Goal: Transaction & Acquisition: Book appointment/travel/reservation

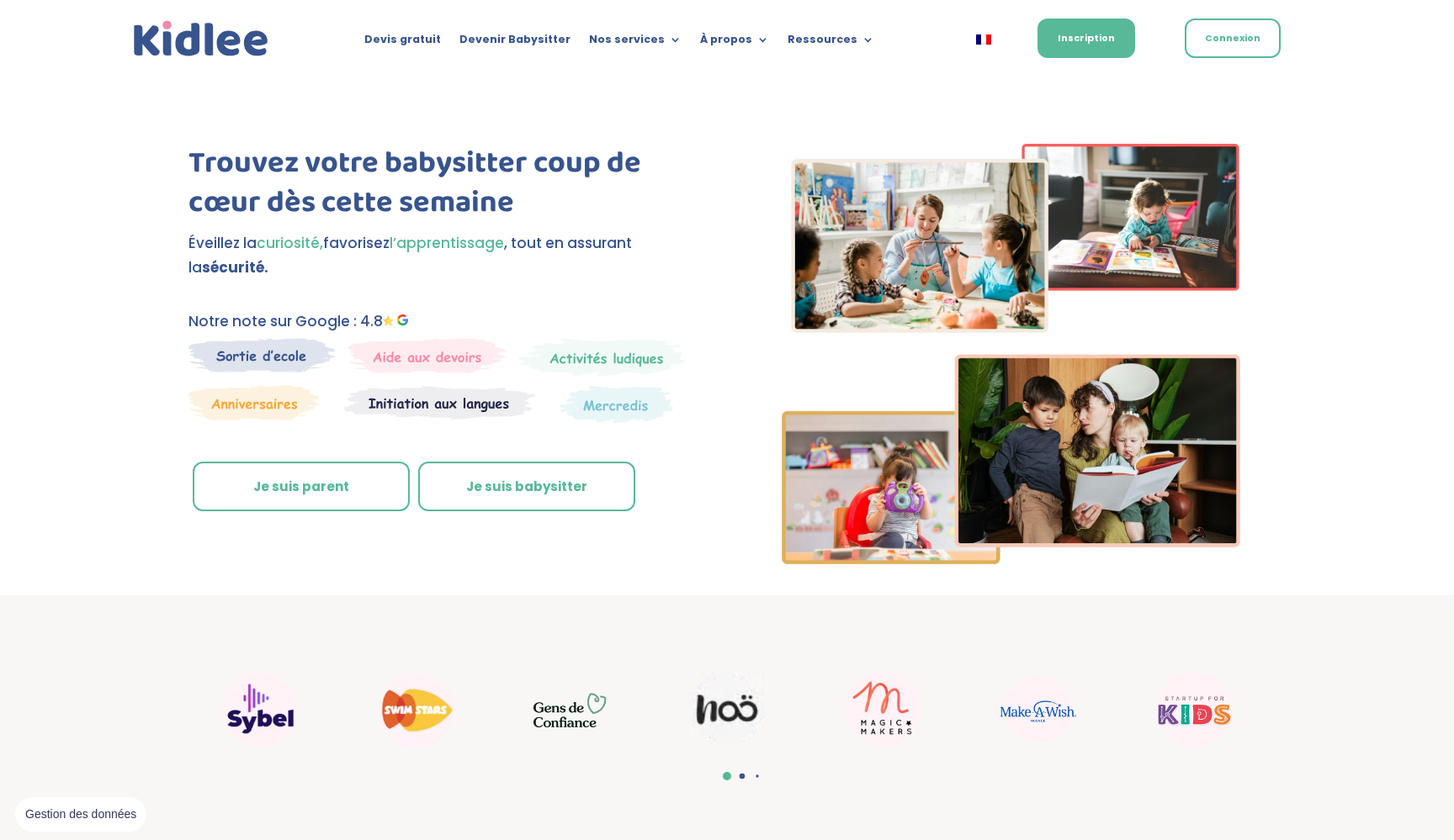
click at [364, 470] on link "Je suis parent" at bounding box center [301, 486] width 217 height 50
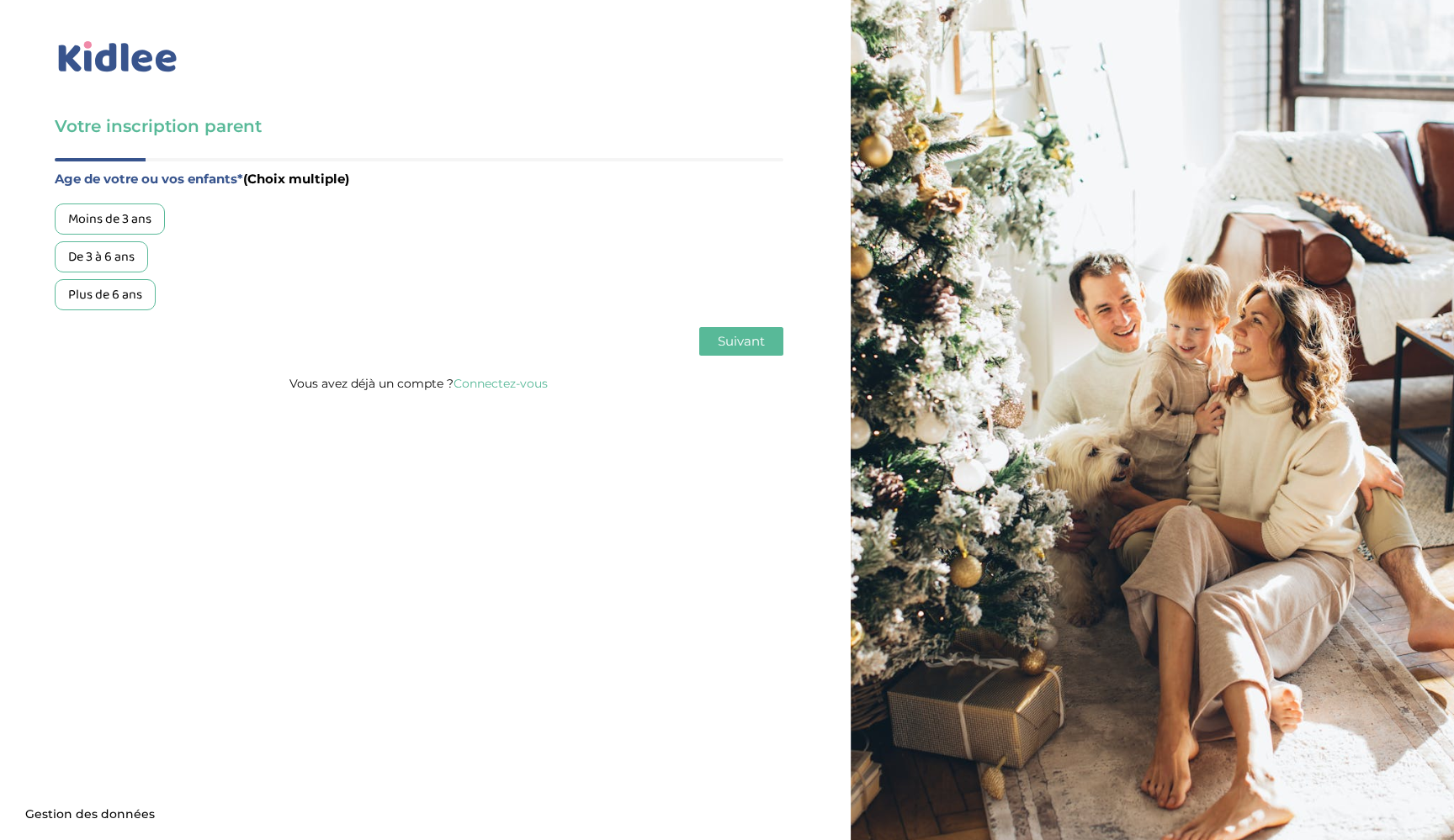
click at [128, 215] on div "Moins de 3 ans" at bounding box center [110, 218] width 111 height 31
click at [131, 250] on div "De 3 à 6 ans" at bounding box center [102, 256] width 94 height 31
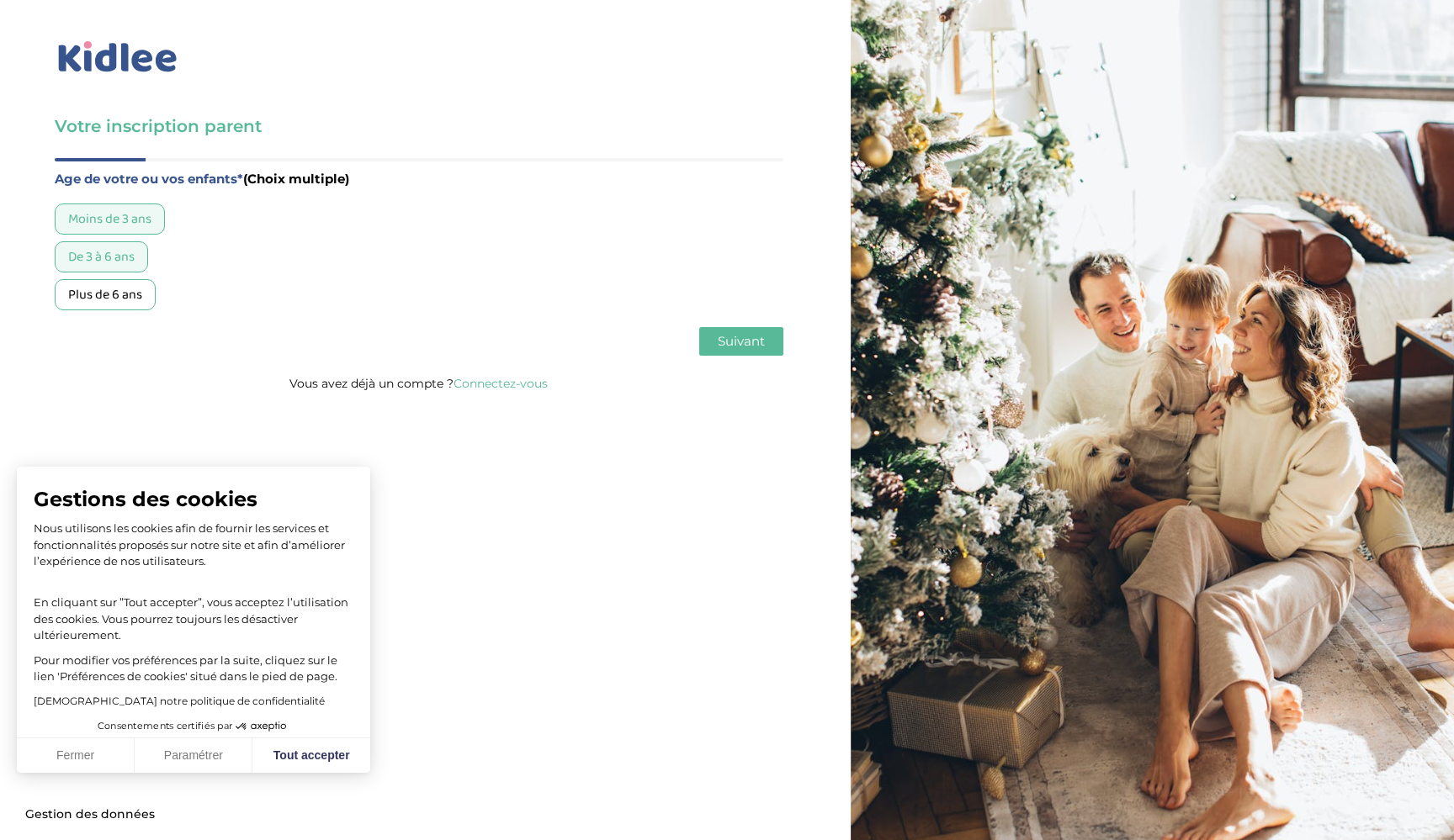
click at [747, 335] on span "Suivant" at bounding box center [741, 341] width 47 height 16
click at [122, 205] on div "Garde régulière" at bounding box center [112, 218] width 116 height 31
click at [750, 340] on span "Suivant" at bounding box center [741, 341] width 47 height 16
click at [144, 245] on div "Entre 30 et 50h/mois" at bounding box center [128, 256] width 147 height 31
click at [755, 331] on button "Suivant" at bounding box center [741, 341] width 84 height 28
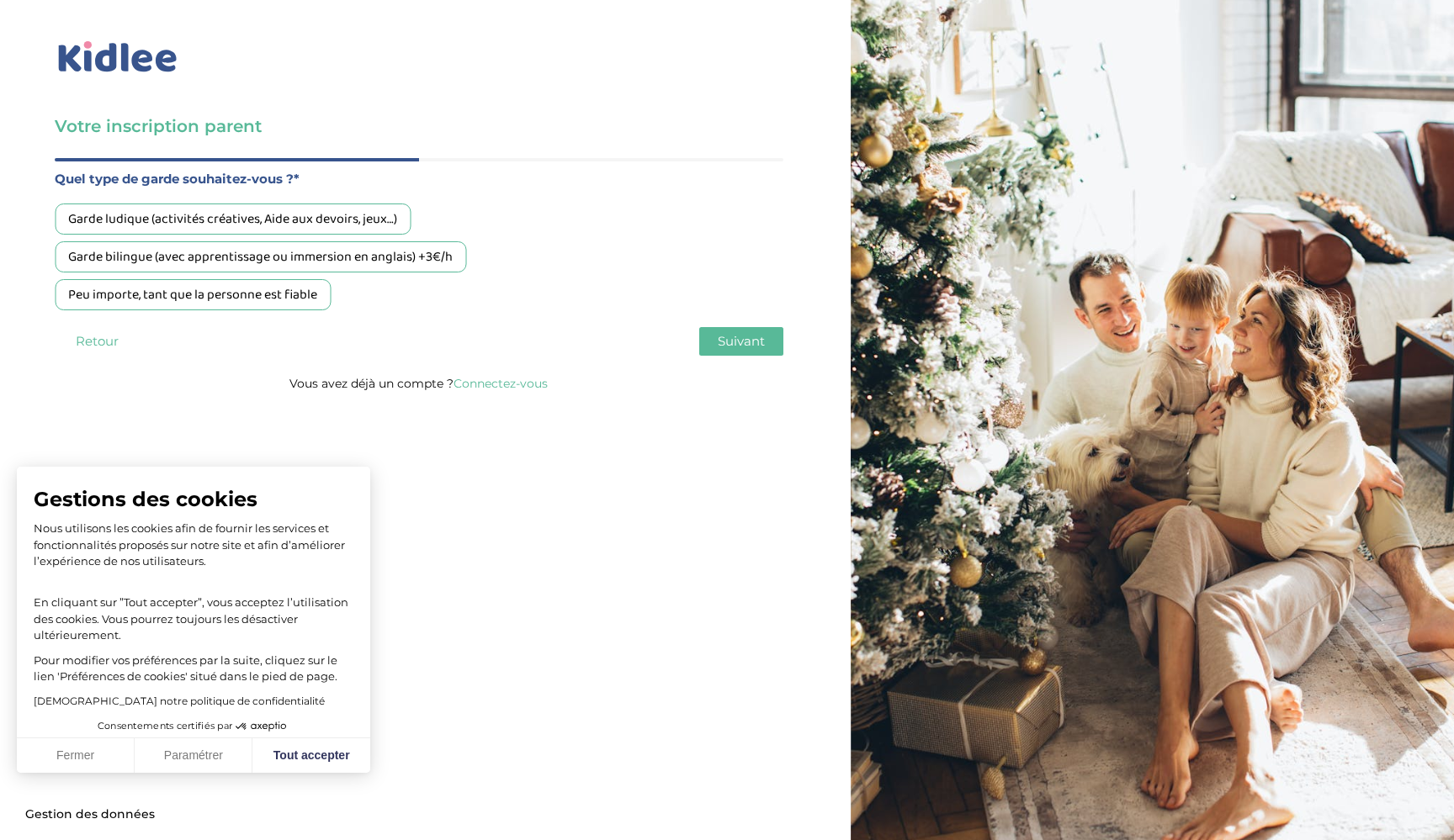
click at [102, 334] on button "Retour" at bounding box center [96, 341] width 84 height 28
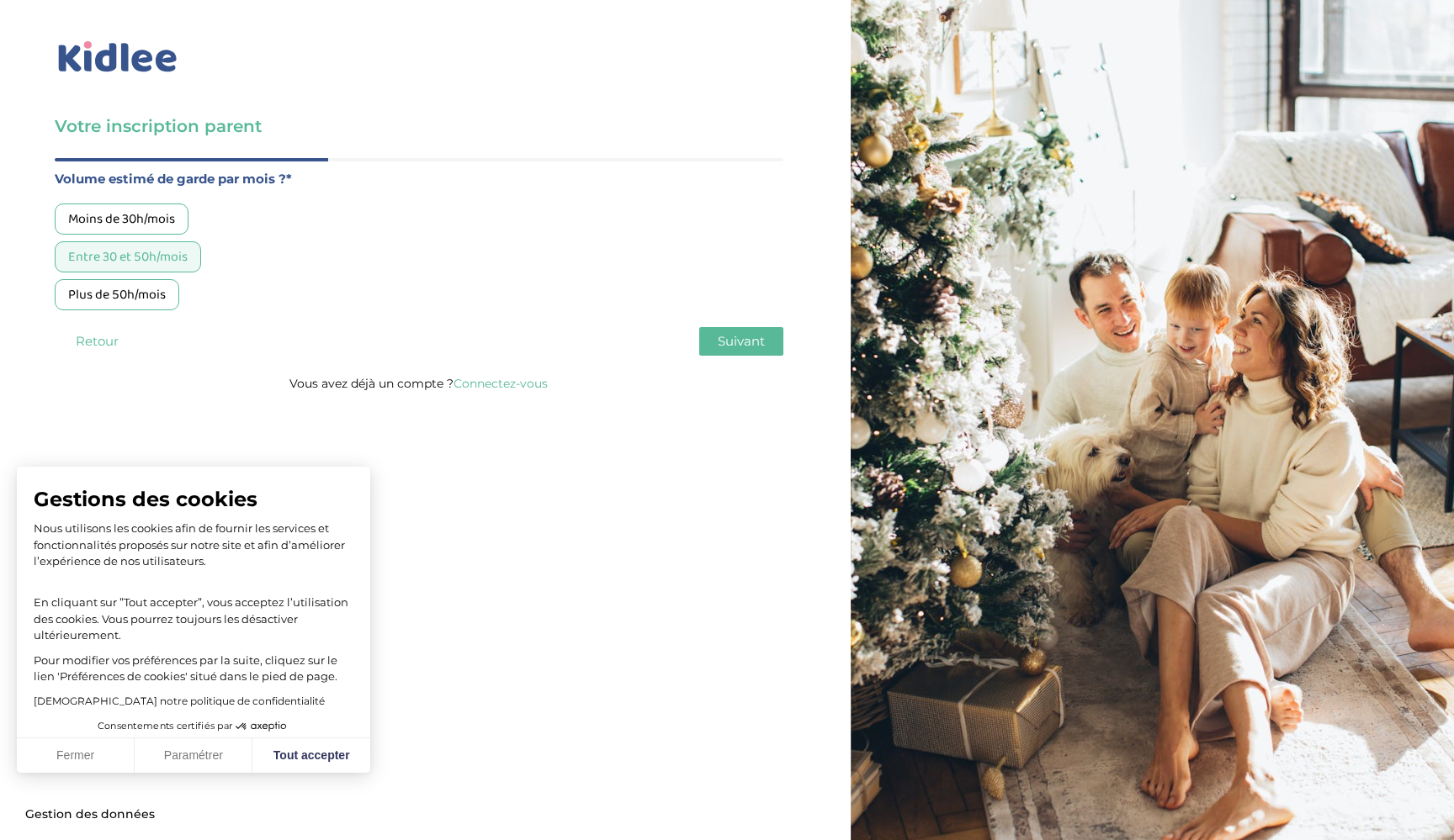
click at [769, 346] on button "Suivant" at bounding box center [741, 341] width 84 height 28
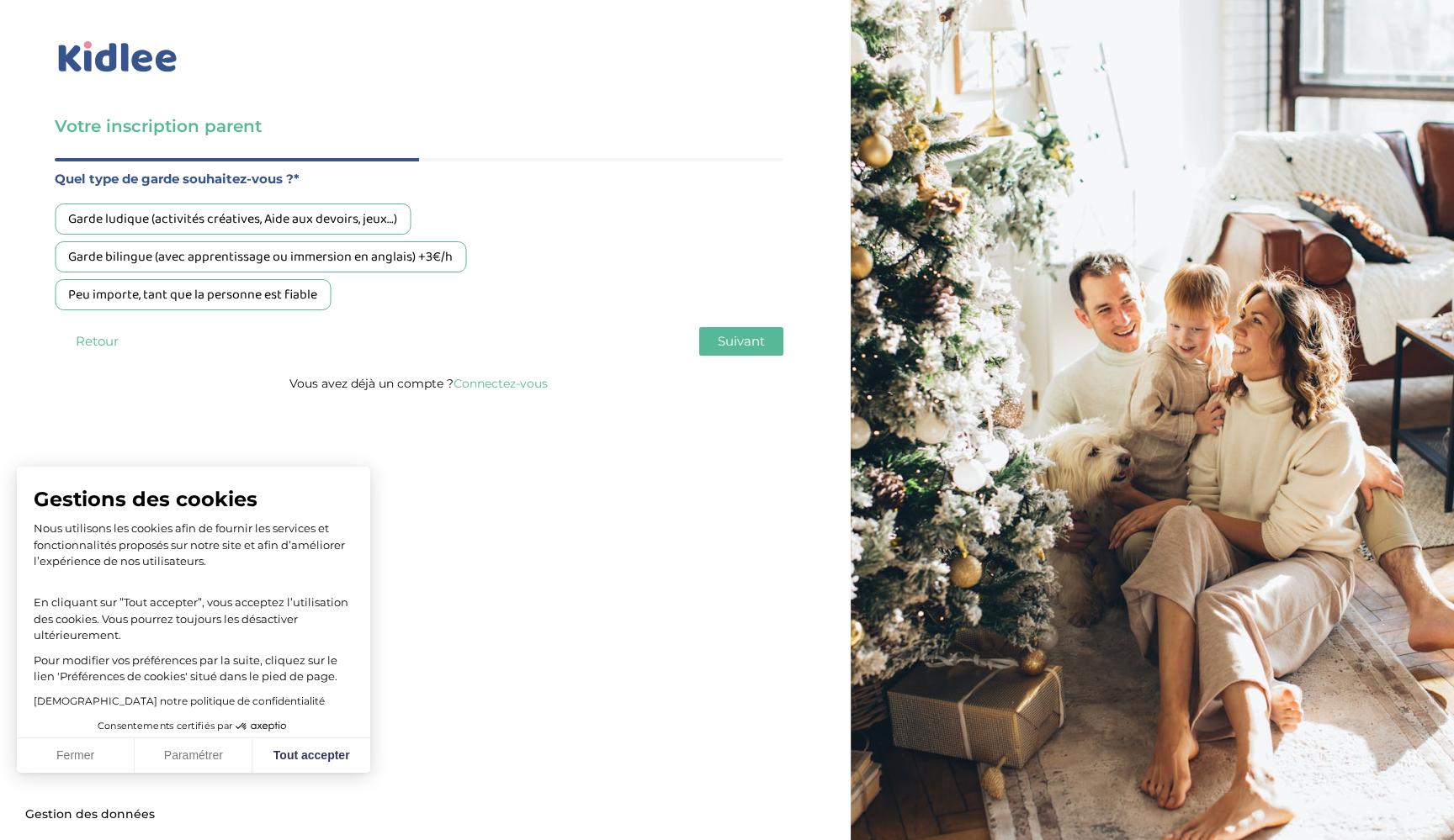
click at [311, 205] on div "Garde ludique (activités créatives, Aide aux devoirs, jeux…)" at bounding box center [233, 218] width 356 height 31
click at [754, 341] on span "Suivant" at bounding box center [741, 341] width 47 height 16
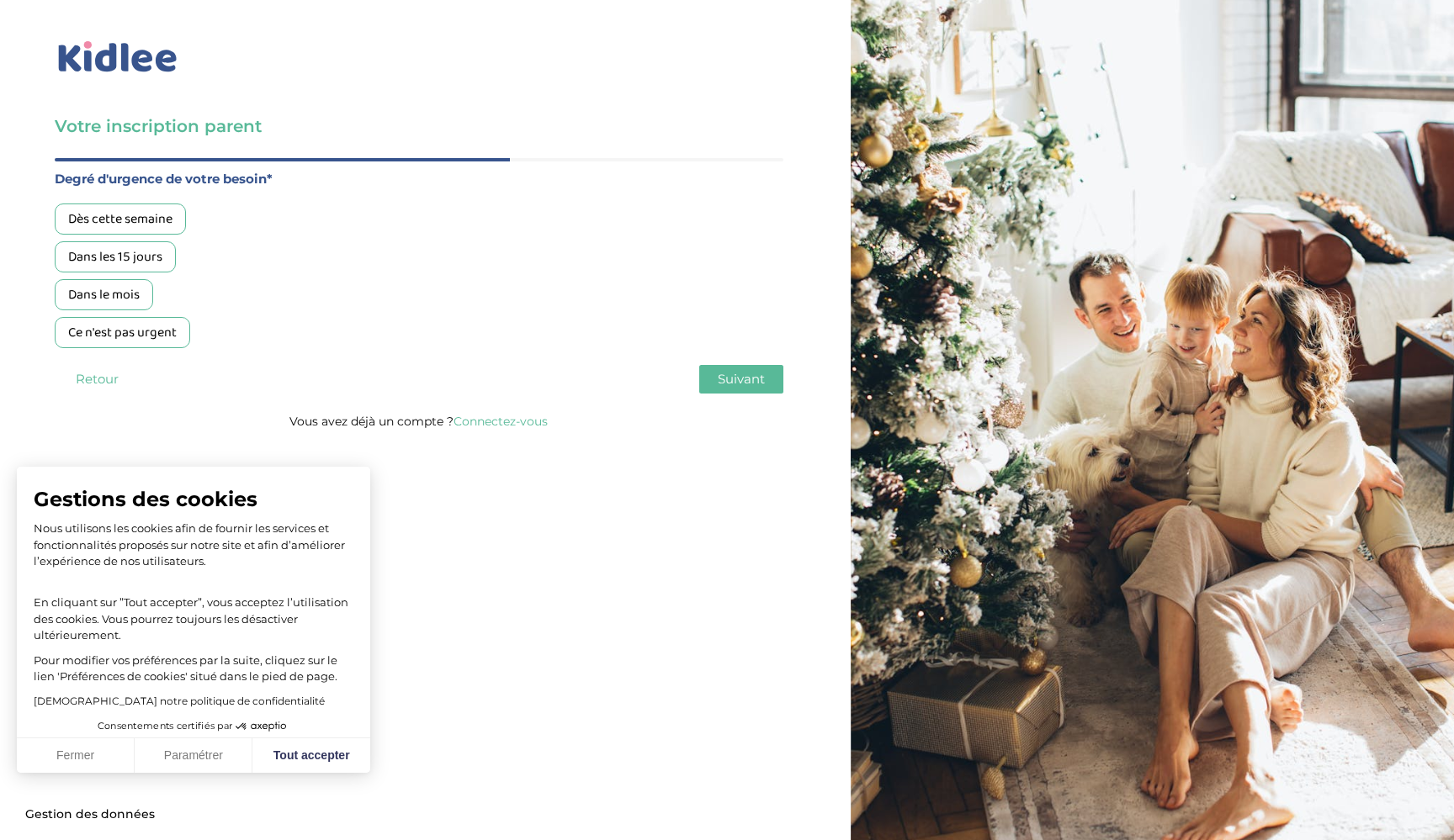
click at [754, 341] on div "Dès cette semaine Dans les 15 jours Dans le mois Ce n'est pas urgent" at bounding box center [419, 276] width 729 height 145
click at [113, 302] on div "Dans le mois" at bounding box center [103, 294] width 98 height 31
click at [735, 373] on span "Suivant" at bounding box center [741, 379] width 47 height 16
click at [256, 266] on div "Oui, en direct ou via cercle proche" at bounding box center [165, 256] width 221 height 31
click at [731, 379] on span "Suivant" at bounding box center [741, 379] width 47 height 16
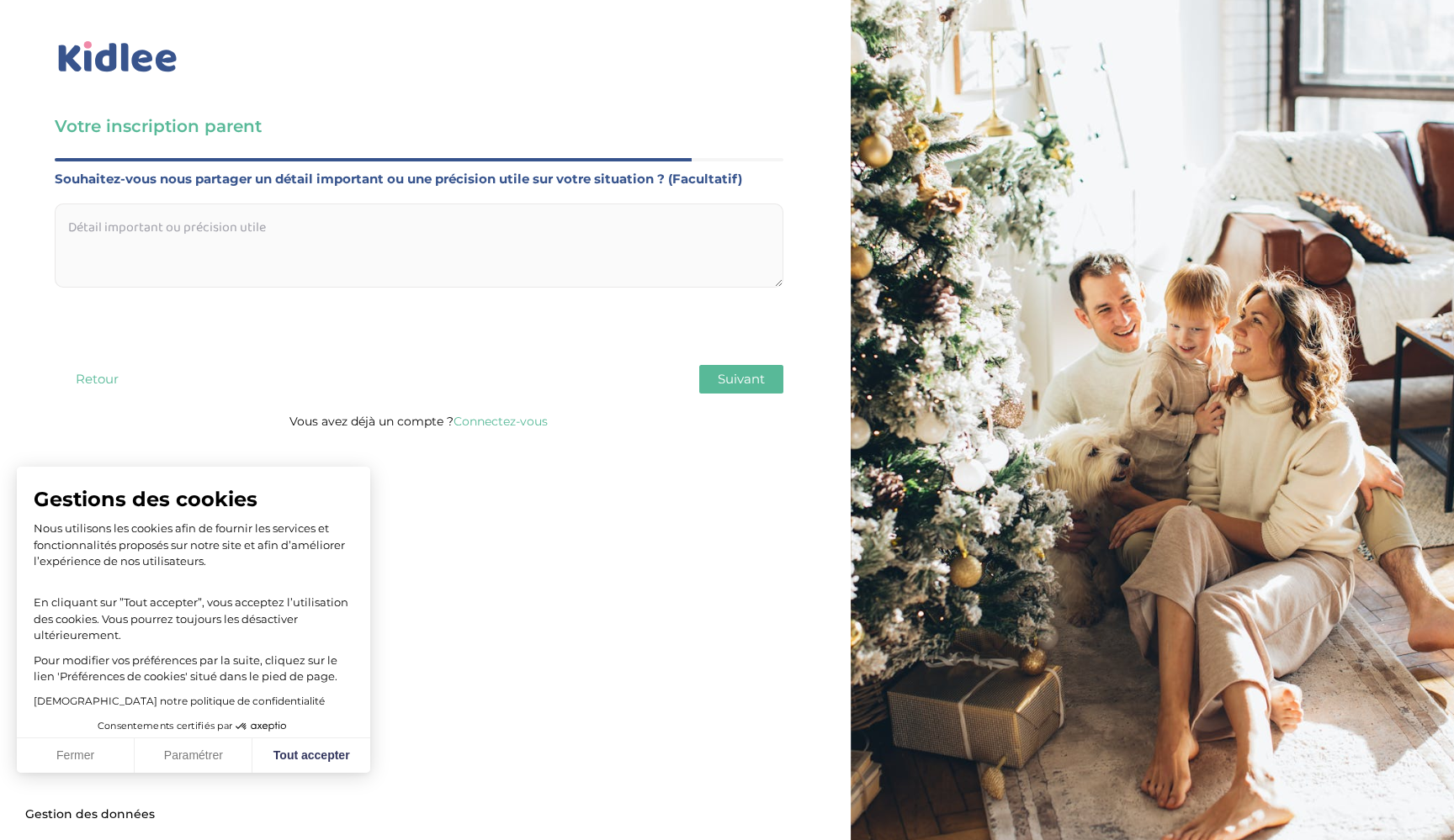
click at [126, 58] on img at bounding box center [118, 57] width 126 height 39
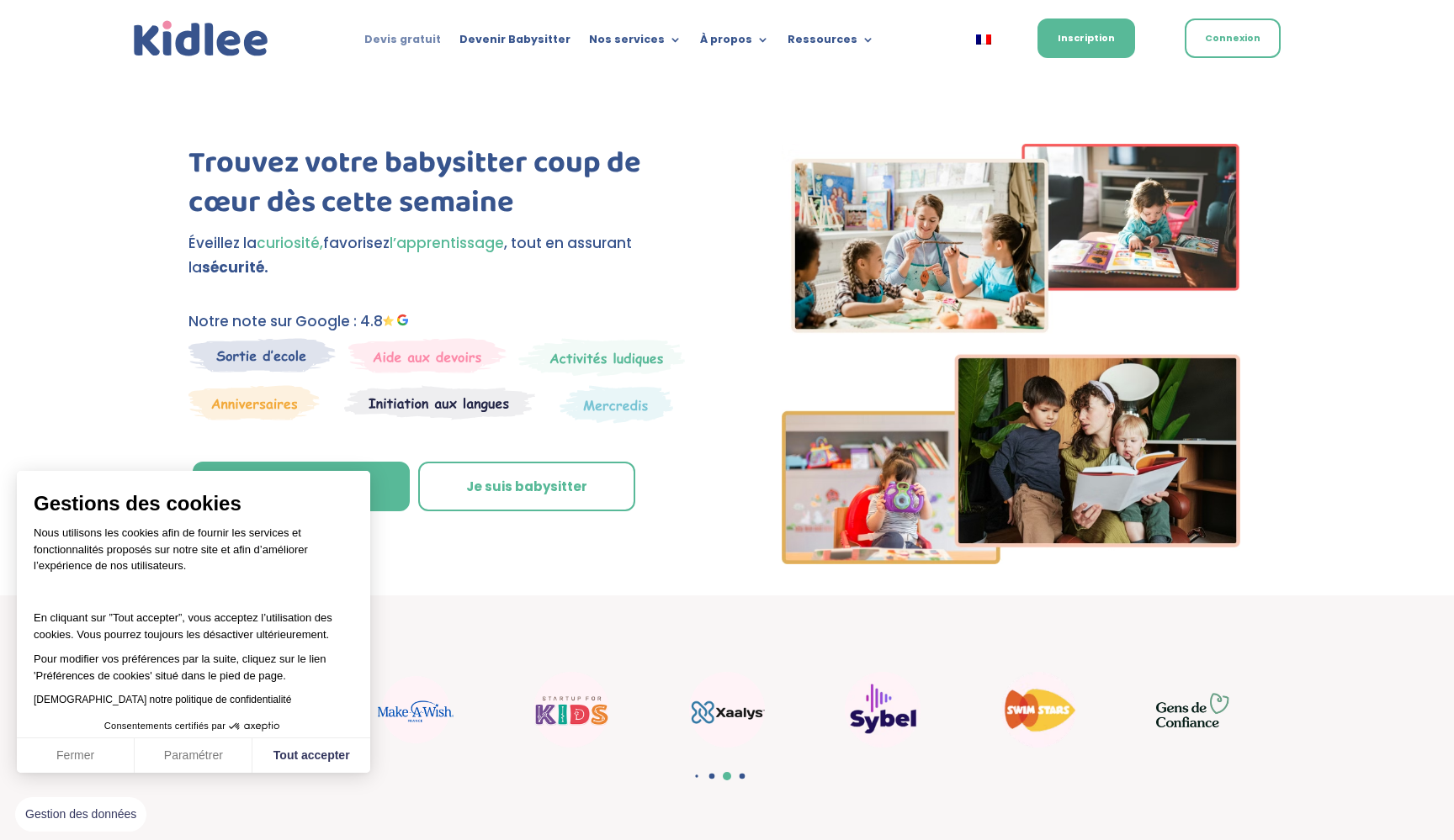
click at [429, 38] on link "Devis gratuit" at bounding box center [402, 42] width 77 height 19
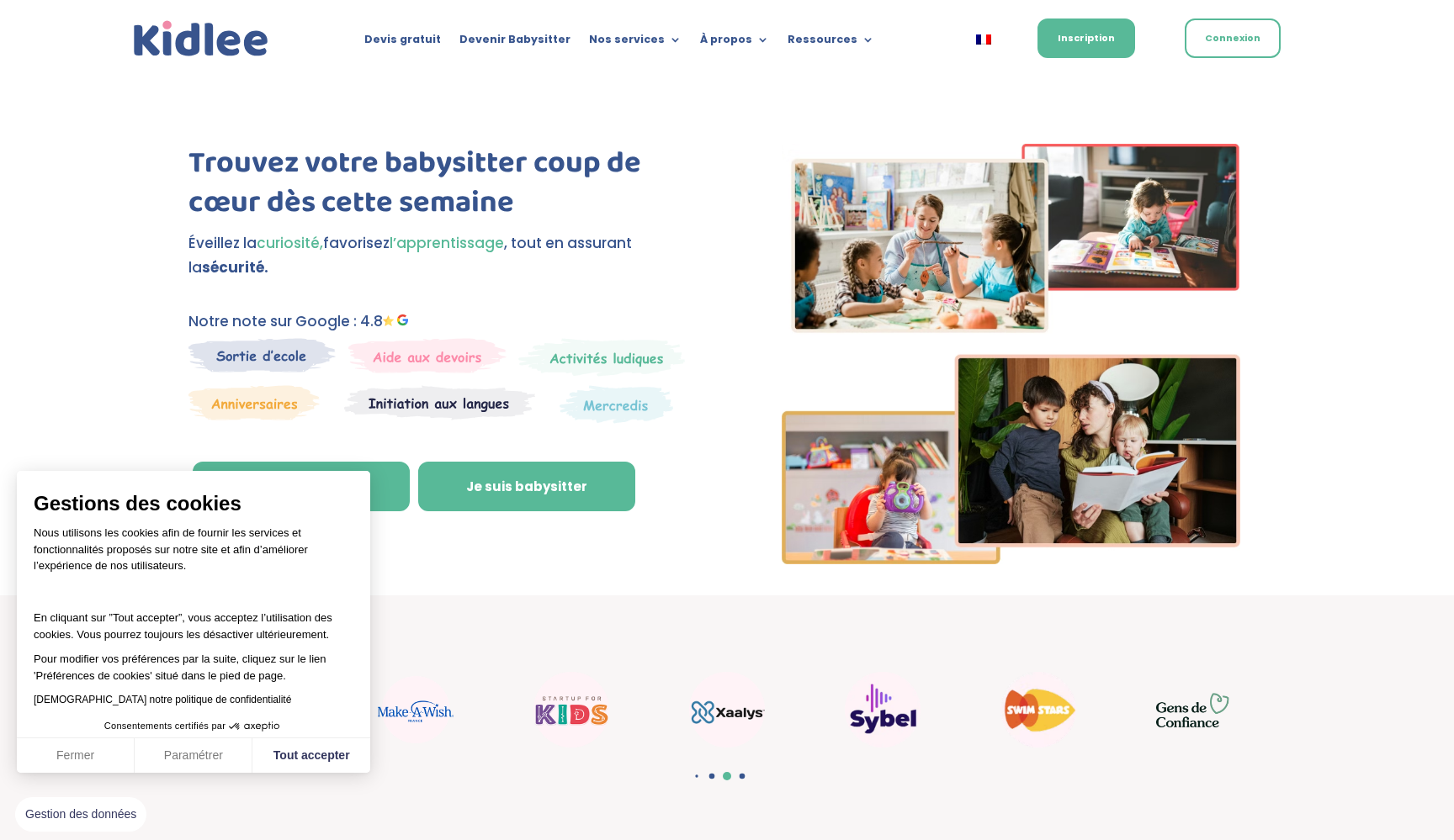
scroll to position [115, 0]
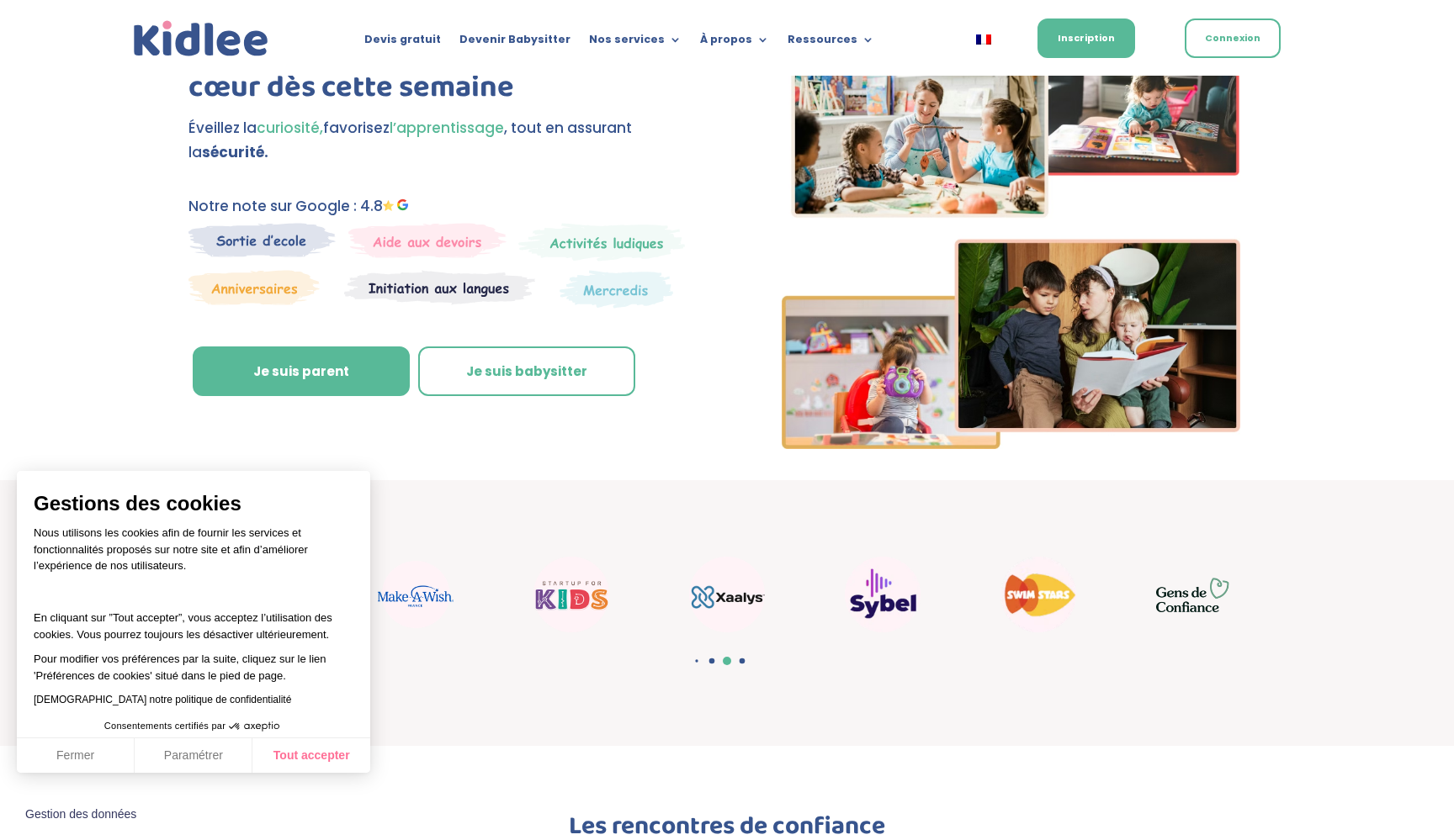
click at [295, 752] on button "Tout accepter" at bounding box center [310, 756] width 118 height 35
checkbox input "true"
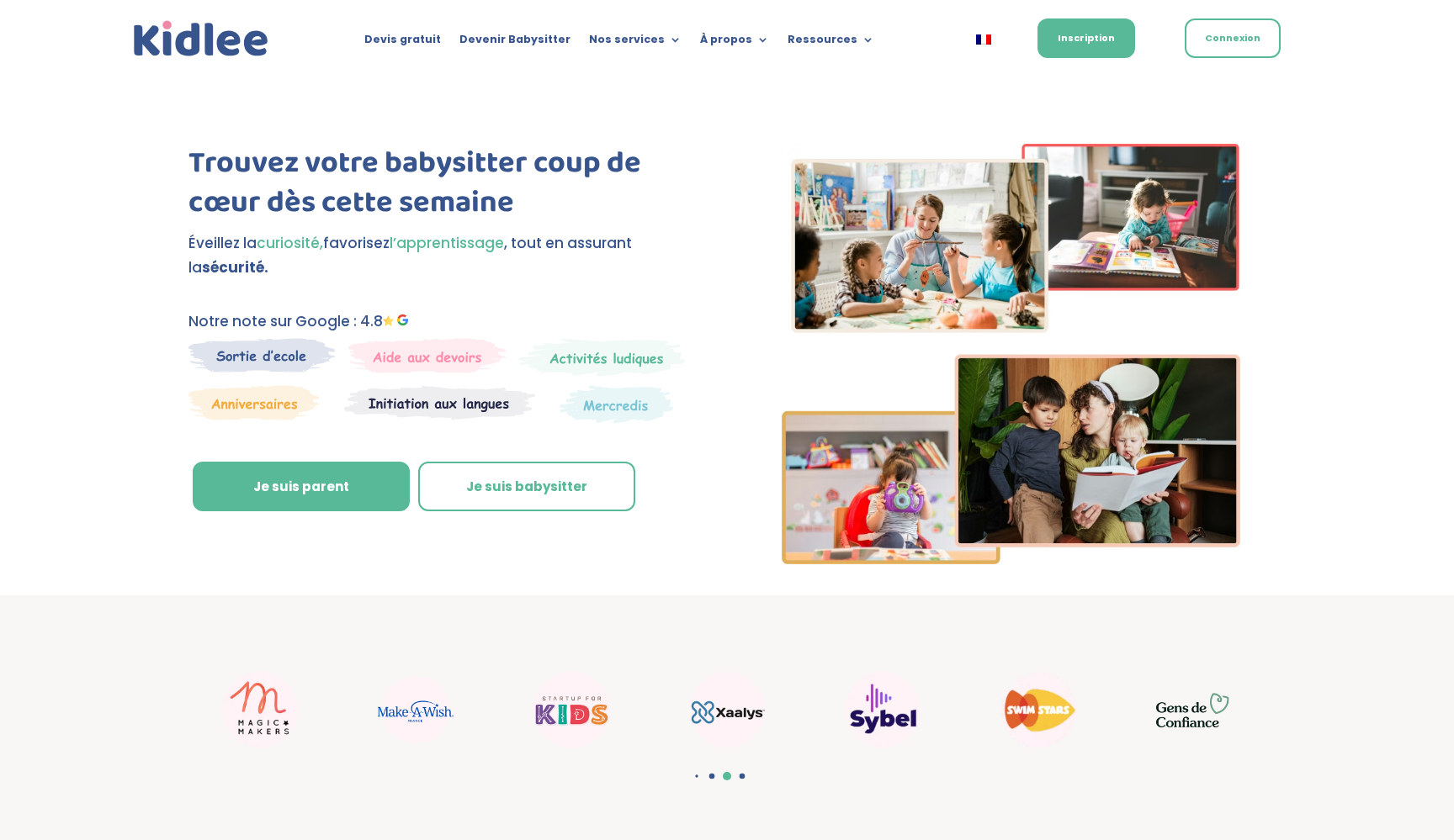
scroll to position [0, 0]
click at [423, 35] on link "Devis gratuit" at bounding box center [402, 42] width 77 height 19
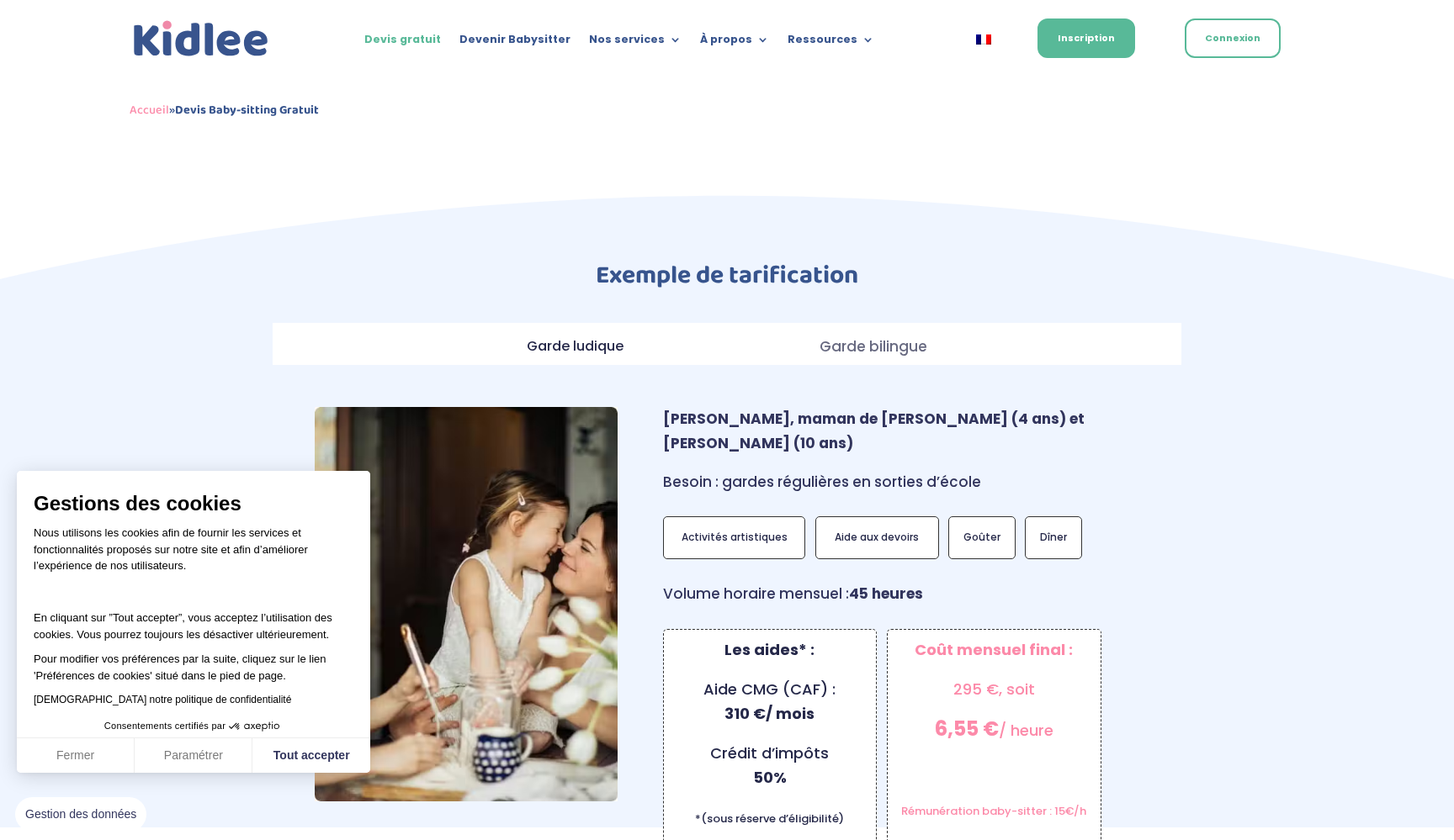
scroll to position [1235, 0]
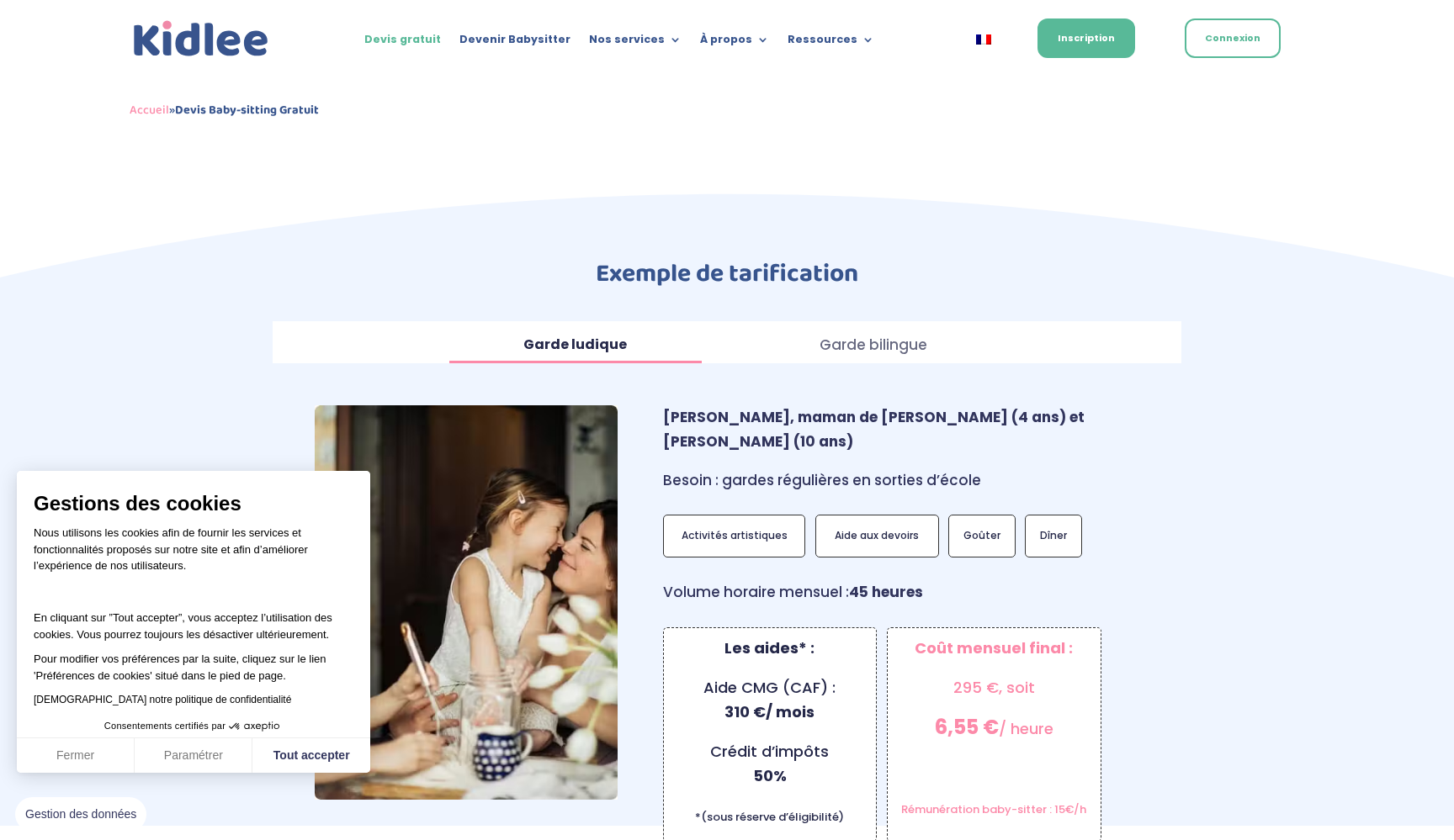
click at [625, 333] on p "Garde ludique" at bounding box center [575, 346] width 252 height 25
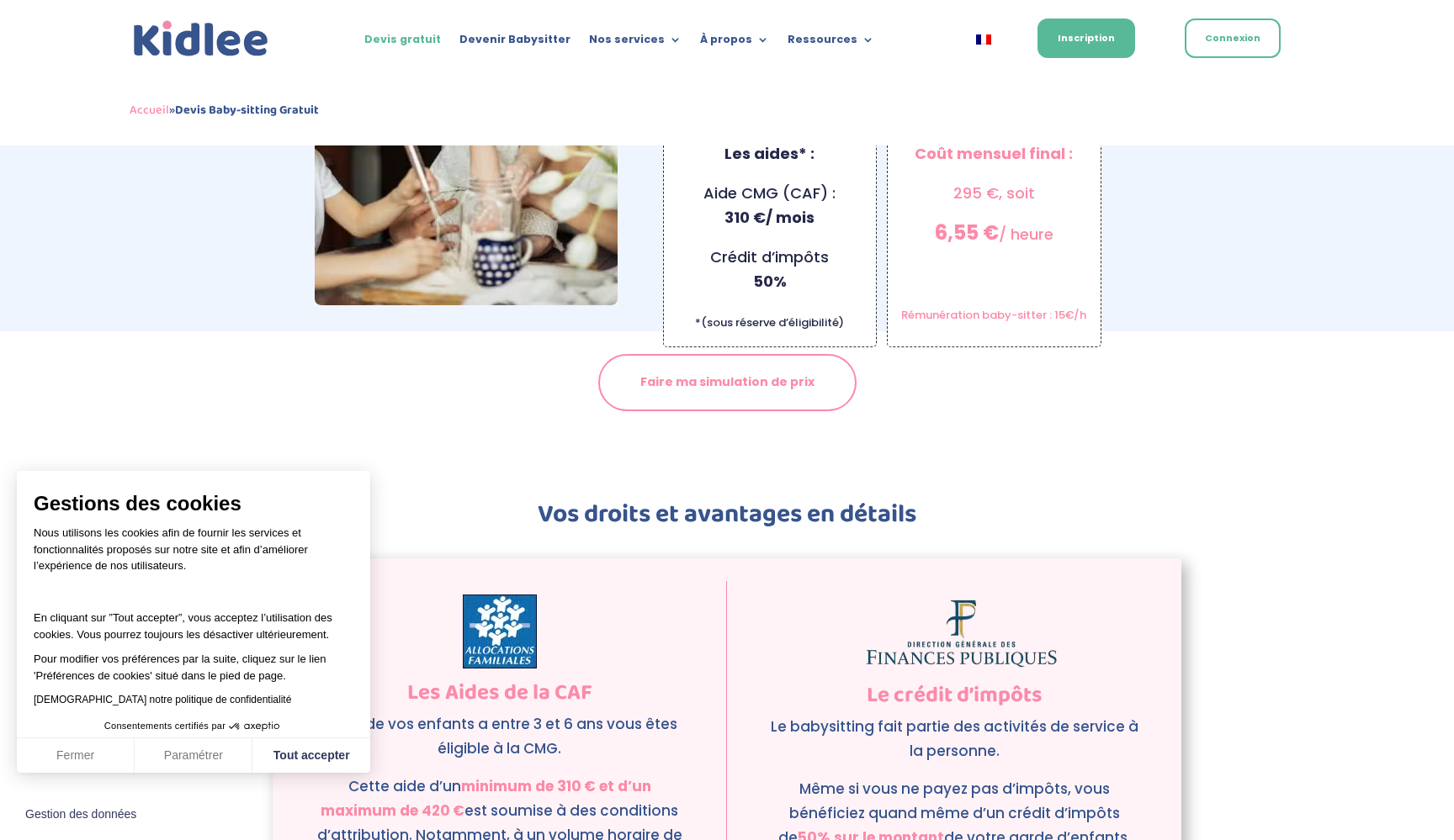
scroll to position [1742, 0]
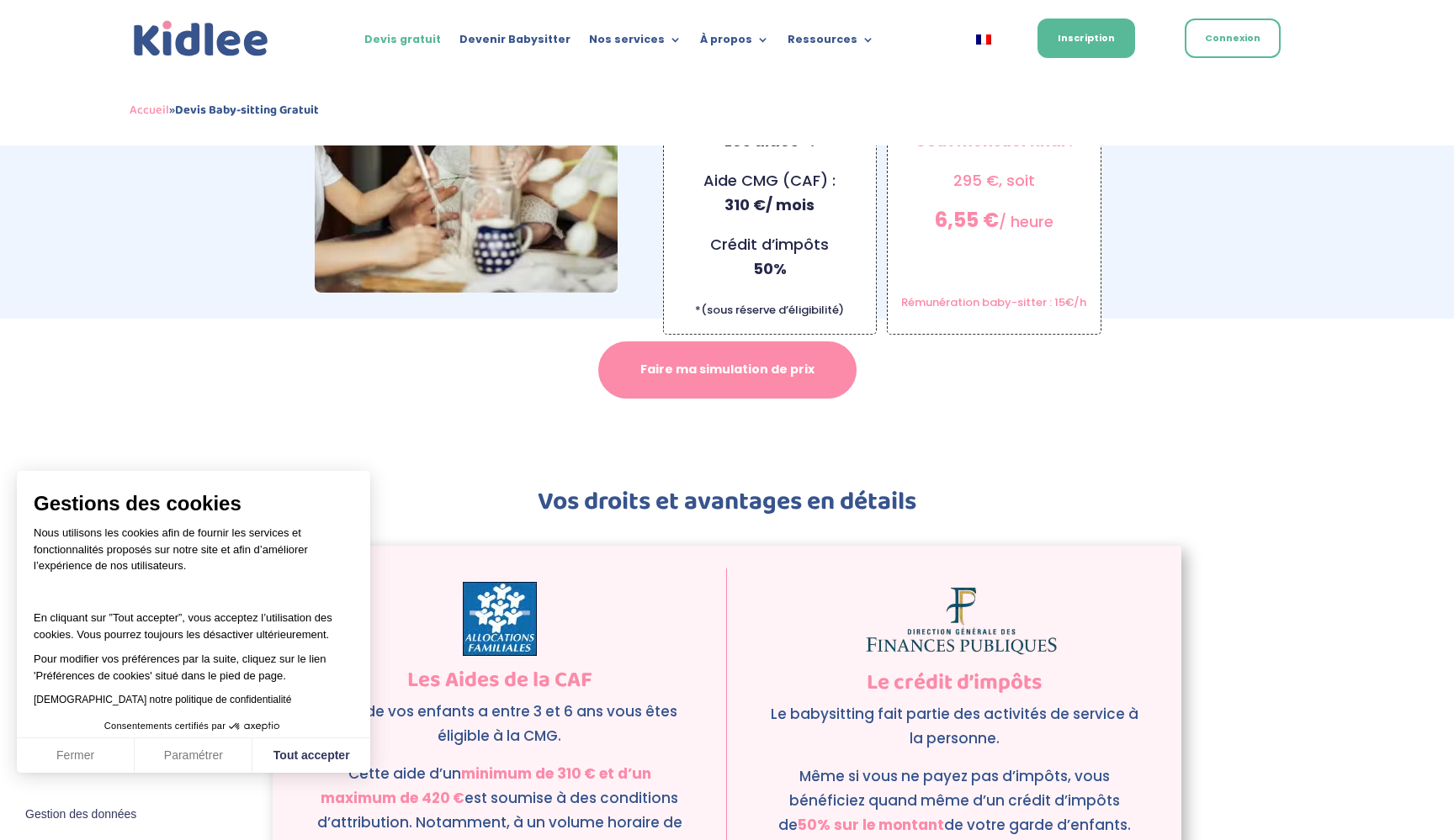
click at [753, 348] on link "Faire ma simulation de prix" at bounding box center [727, 370] width 258 height 57
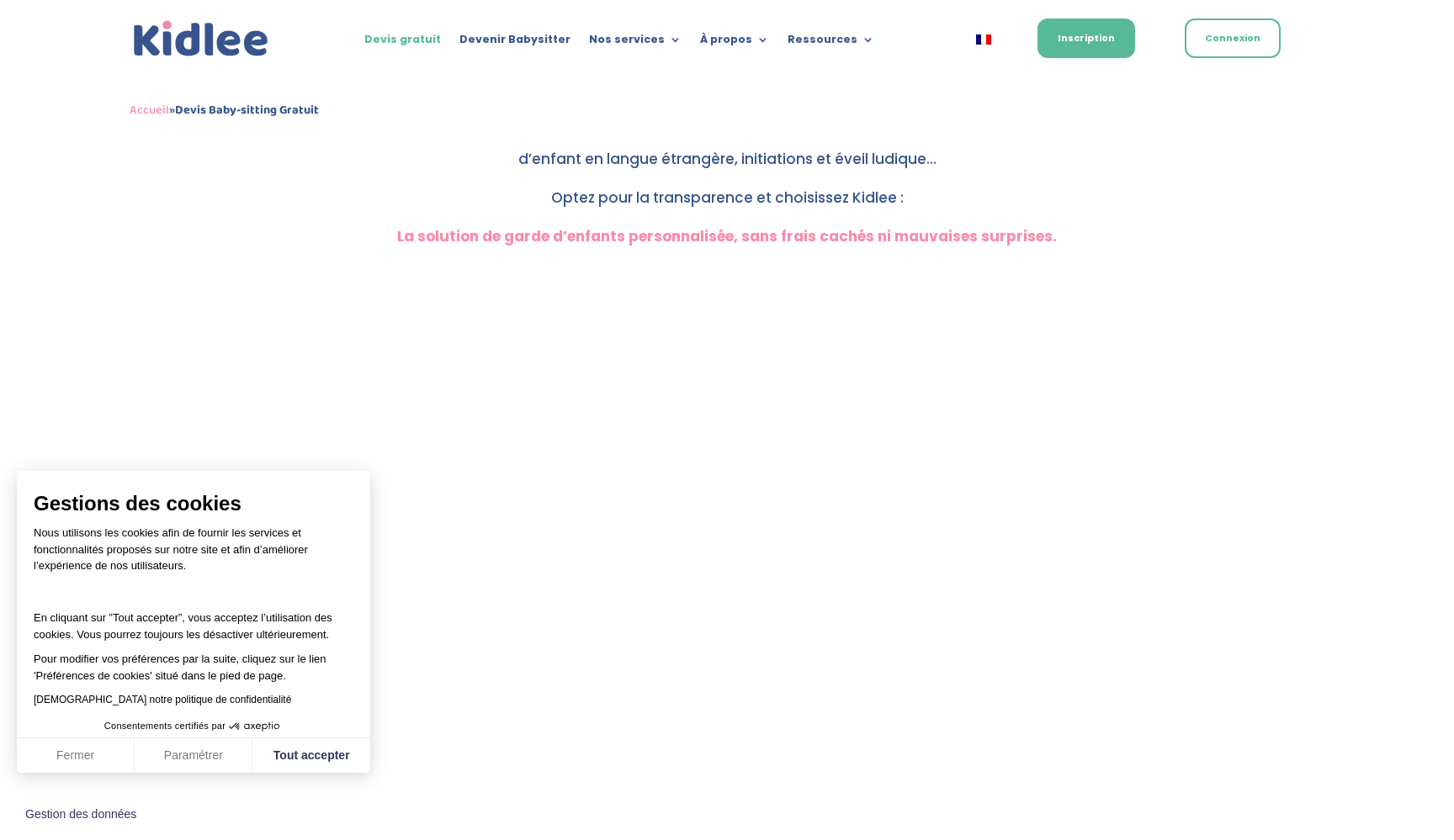
scroll to position [403, 0]
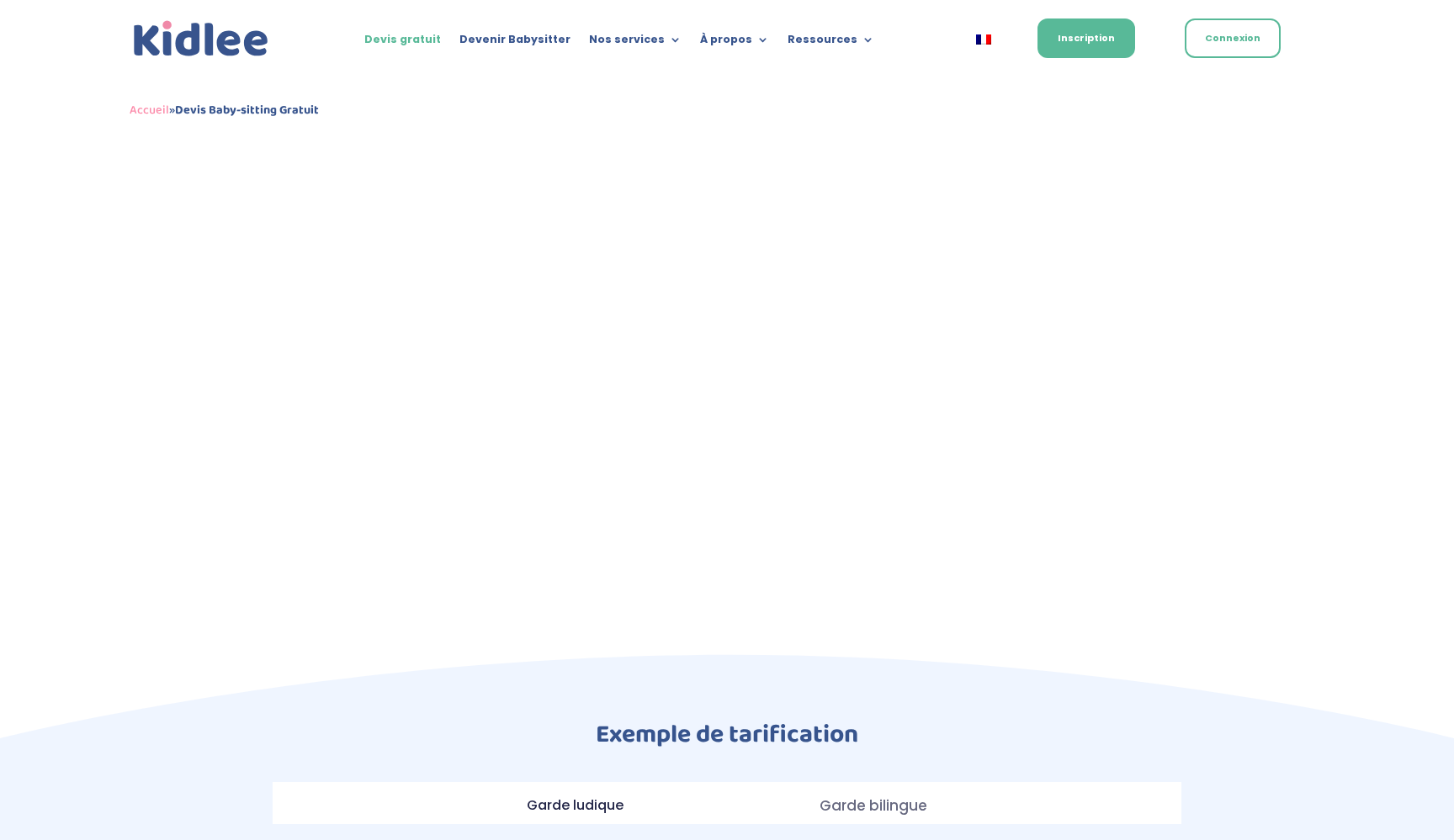
scroll to position [676, 0]
